Goal: Check status: Check status

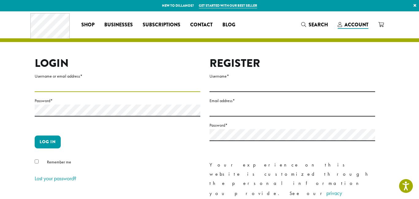
type input "**********"
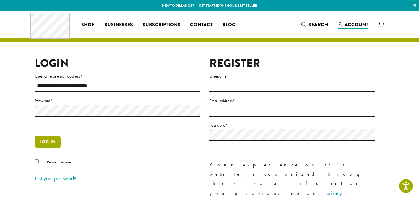
click at [49, 145] on button "Log in" at bounding box center [48, 142] width 26 height 13
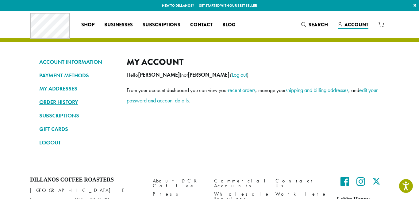
click at [67, 103] on link "ORDER HISTORY" at bounding box center [78, 102] width 78 height 10
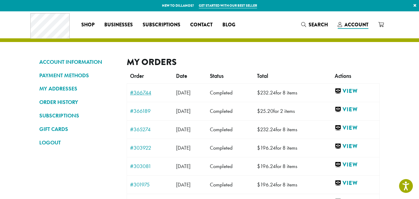
click at [140, 91] on link "#366744" at bounding box center [150, 93] width 40 height 6
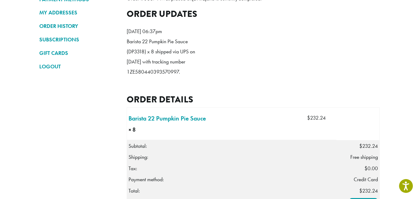
scroll to position [56, 0]
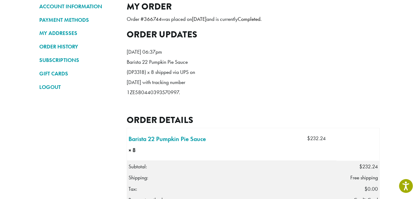
drag, startPoint x: 179, startPoint y: 112, endPoint x: 126, endPoint y: 111, distance: 52.8
click at [127, 98] on p "Barista 22 Pumpkin Pie Sauce (DP3318) x 8 shipped via UPS on [DATE] with tracki…" at bounding box center [162, 77] width 71 height 40
drag, startPoint x: 126, startPoint y: 111, endPoint x: 179, endPoint y: 112, distance: 53.1
click at [179, 98] on p "Barista 22 Pumpkin Pie Sauce (DP3318) x 8 shipped via UPS on [DATE] with tracki…" at bounding box center [162, 77] width 71 height 40
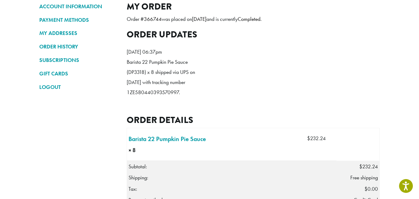
click at [169, 98] on p "Barista 22 Pumpkin Pie Sauce (DP3318) x 8 shipped via UPS on [DATE] with tracki…" at bounding box center [162, 77] width 71 height 40
drag, startPoint x: 179, startPoint y: 111, endPoint x: 123, endPoint y: 113, distance: 56.8
click at [123, 113] on div "ACCOUNT INFORMATION PAYMENT METHODS MY ADDRESSES ORDER HISTORY SUBSCRIPTIONS GI…" at bounding box center [210, 194] width 350 height 386
click at [138, 98] on p "Barista 22 Pumpkin Pie Sauce (DP3318) x 8 shipped via UPS on [DATE] with tracki…" at bounding box center [162, 77] width 71 height 40
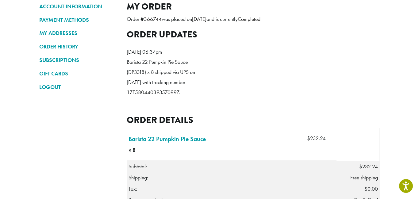
drag, startPoint x: 126, startPoint y: 111, endPoint x: 184, endPoint y: 119, distance: 58.2
click at [184, 106] on li "[DATE] 06:37pm Barista 22 Pumpkin Pie Sauce (DP3318) x 8 shipped via UPS on [DA…" at bounding box center [165, 73] width 77 height 63
click at [181, 98] on p "Barista 22 Pumpkin Pie Sauce (DP3318) x 8 shipped via UPS on [DATE] with tracki…" at bounding box center [162, 77] width 71 height 40
click at [180, 98] on p "Barista 22 Pumpkin Pie Sauce (DP3318) x 8 shipped via UPS on [DATE] with tracki…" at bounding box center [162, 77] width 71 height 40
drag, startPoint x: 180, startPoint y: 112, endPoint x: 126, endPoint y: 112, distance: 53.7
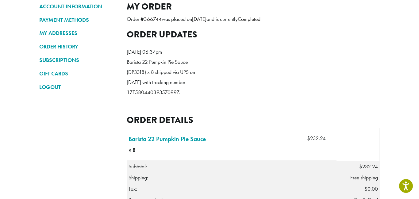
click at [126, 112] on div "ACCOUNT INFORMATION PAYMENT METHODS MY ADDRESSES ORDER HISTORY SUBSCRIPTIONS GI…" at bounding box center [210, 194] width 350 height 386
click at [141, 98] on p "Barista 22 Pumpkin Pie Sauce (DP3318) x 8 shipped via UPS on [DATE] with tracki…" at bounding box center [162, 77] width 71 height 40
drag, startPoint x: 122, startPoint y: 114, endPoint x: 182, endPoint y: 112, distance: 60.1
click at [182, 112] on div "ACCOUNT INFORMATION PAYMENT METHODS MY ADDRESSES ORDER HISTORY SUBSCRIPTIONS GI…" at bounding box center [210, 194] width 350 height 386
copy p "1ZE580440393570997."
